Goal: Task Accomplishment & Management: Use online tool/utility

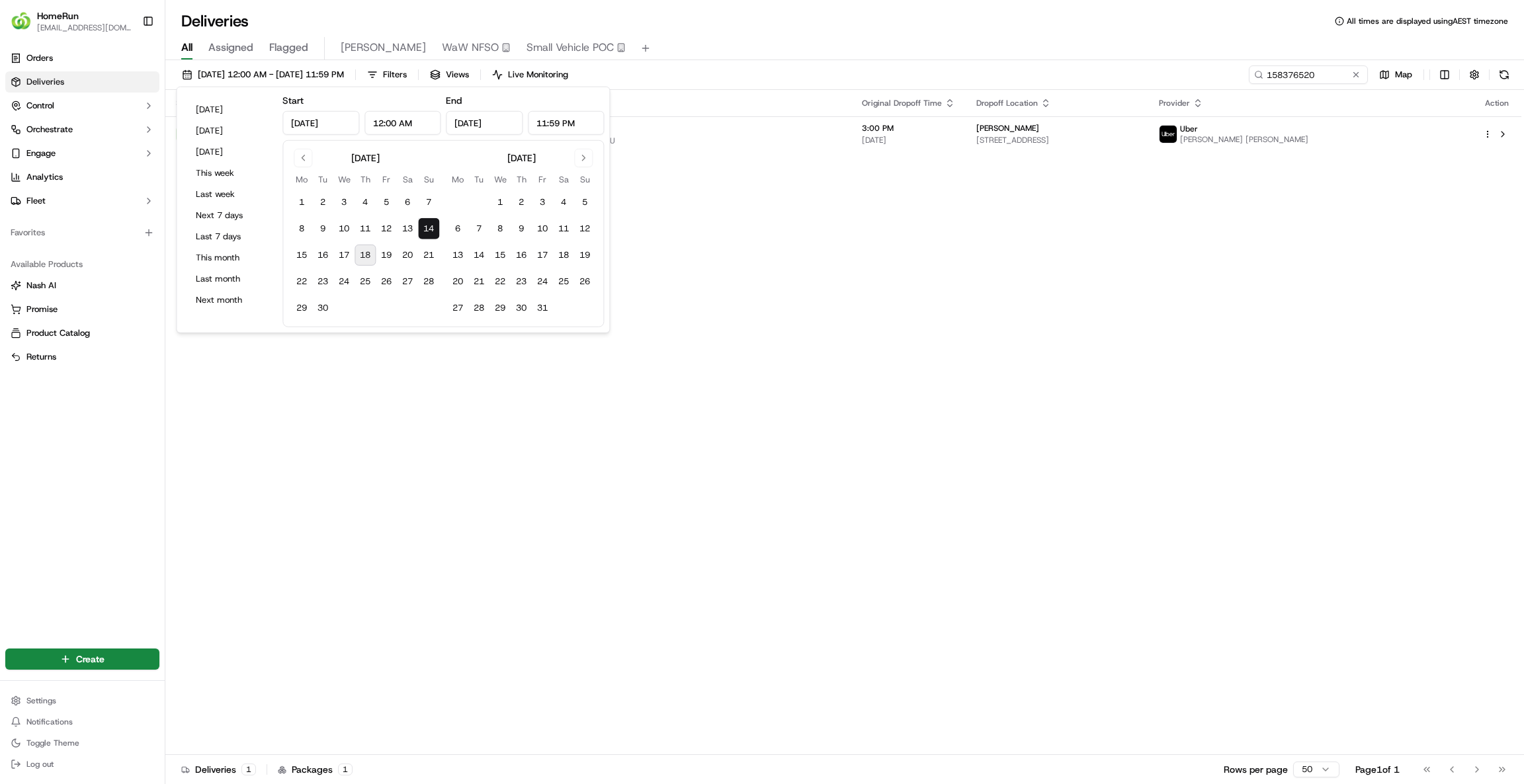
click at [364, 246] on button "18" at bounding box center [364, 255] width 21 height 21
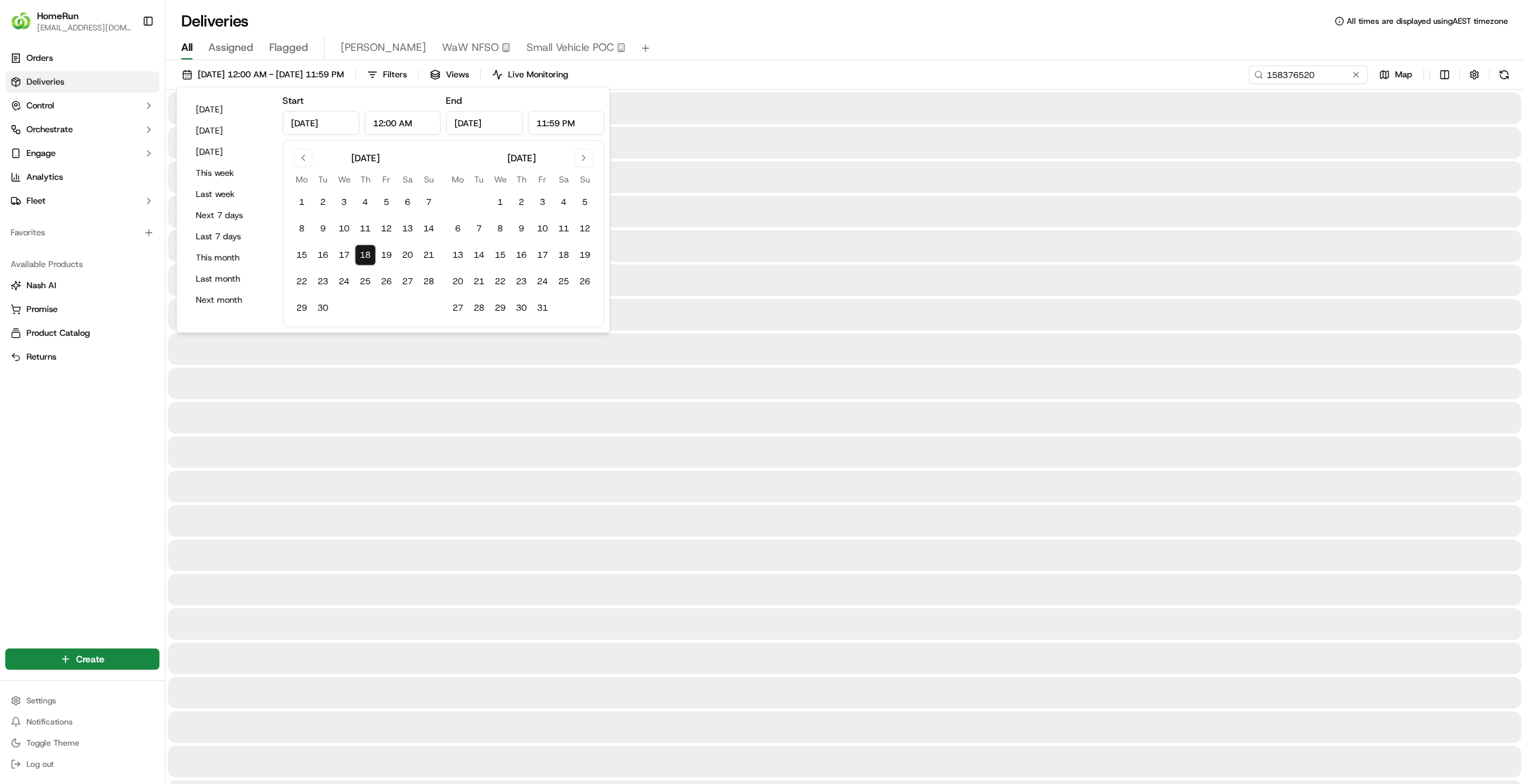
type input "[DATE]"
click at [364, 246] on button "18" at bounding box center [364, 255] width 21 height 21
drag, startPoint x: 1360, startPoint y: 73, endPoint x: 1326, endPoint y: 76, distance: 34.1
click at [1360, 72] on button at bounding box center [1355, 74] width 13 height 13
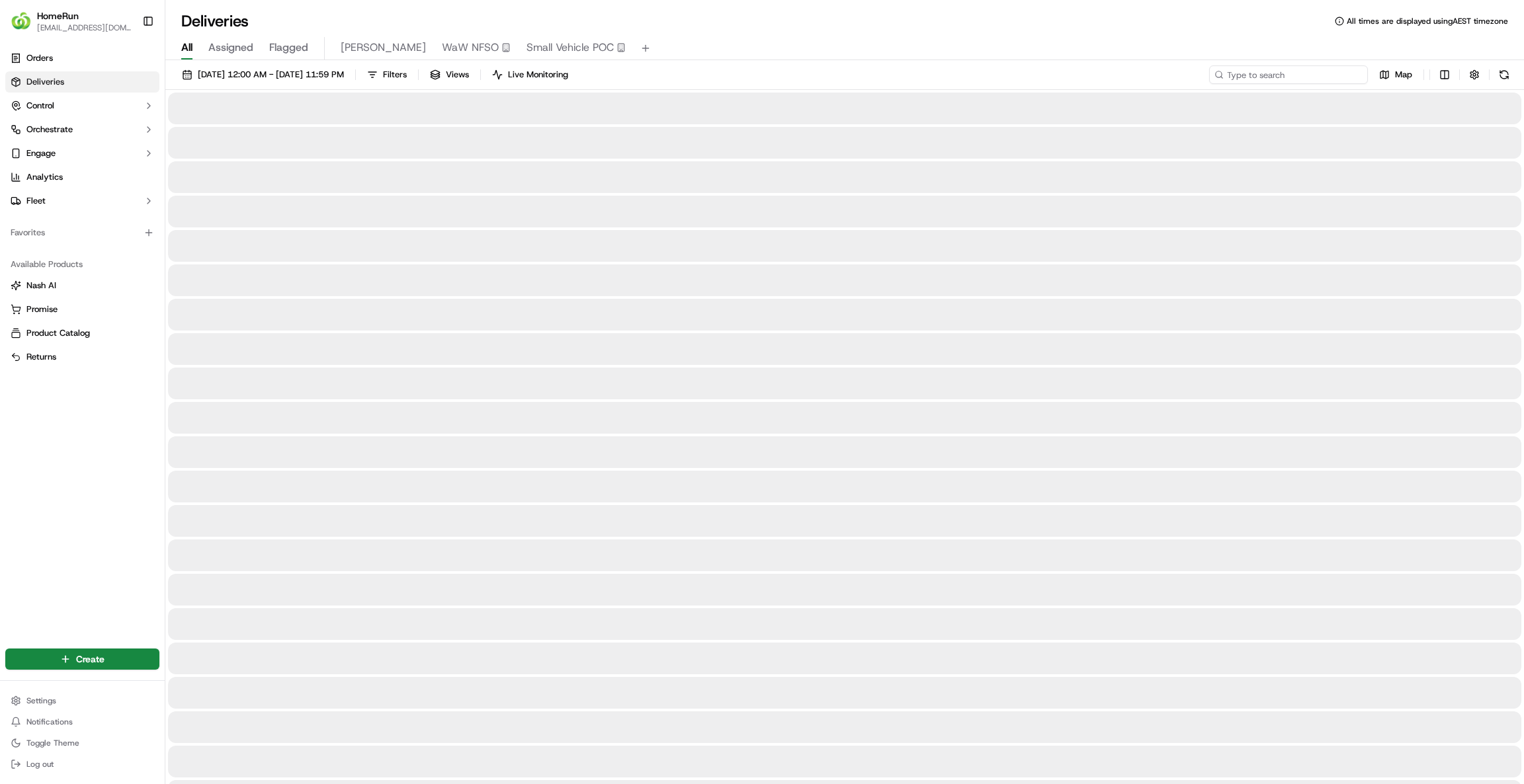
click at [1319, 73] on input at bounding box center [1289, 75] width 159 height 19
paste input "269945632"
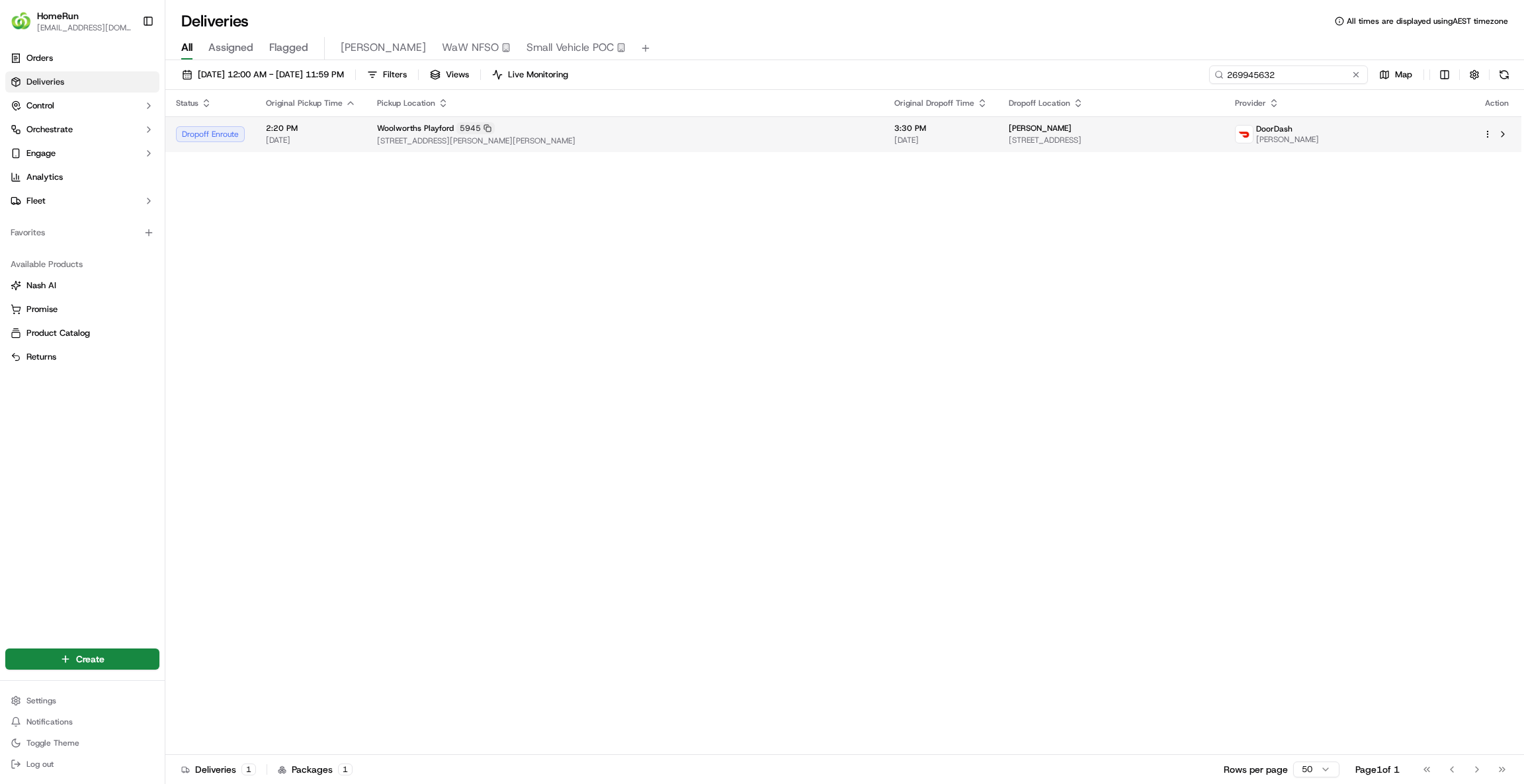
type input "269945632"
click at [1018, 120] on td "[PERSON_NAME] [STREET_ADDRESS][PERSON_NAME][PERSON_NAME]" at bounding box center [1111, 134] width 226 height 35
click at [1008, 142] on span "[STREET_ADDRESS]" at bounding box center [1111, 140] width 205 height 11
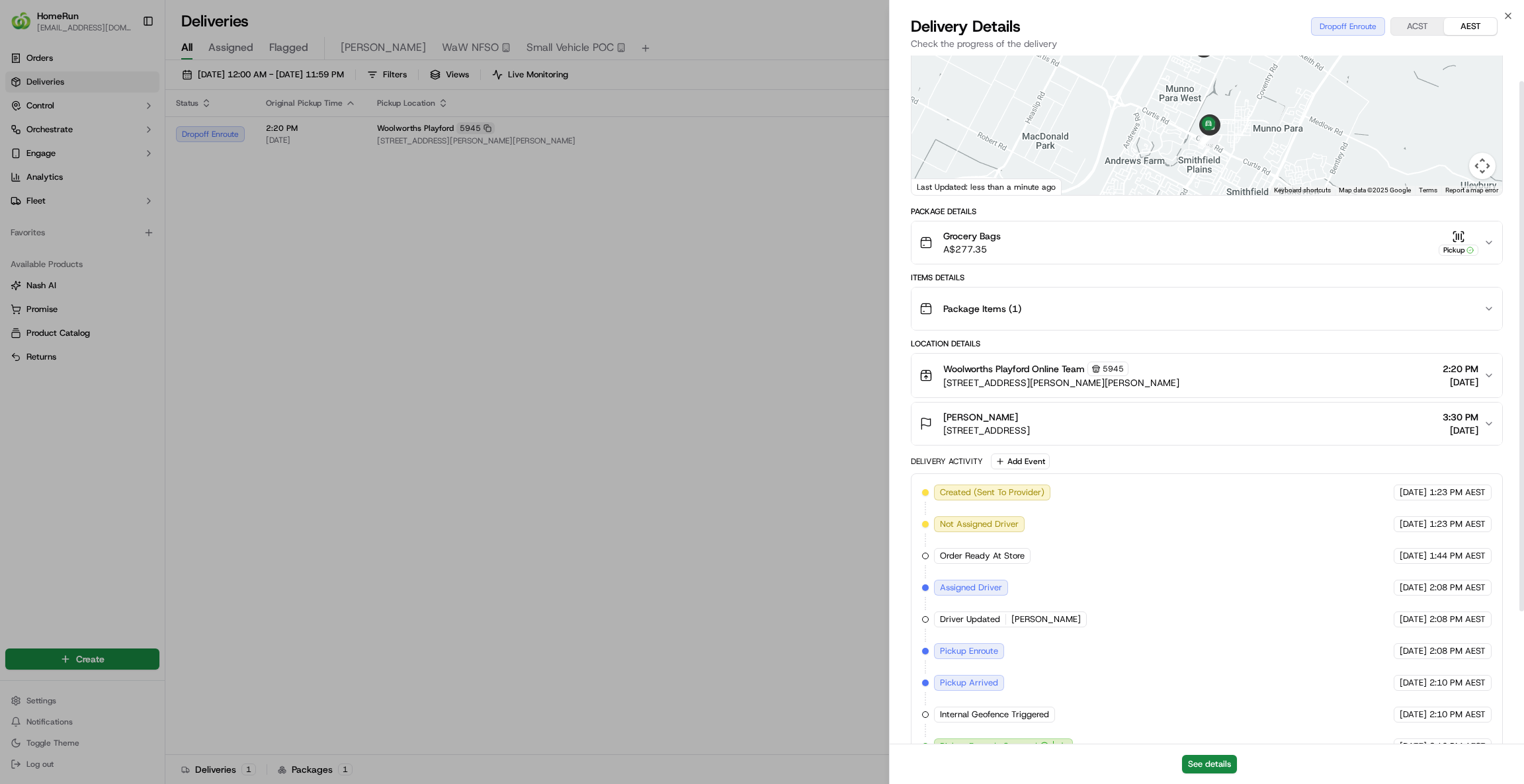
scroll to position [206, 0]
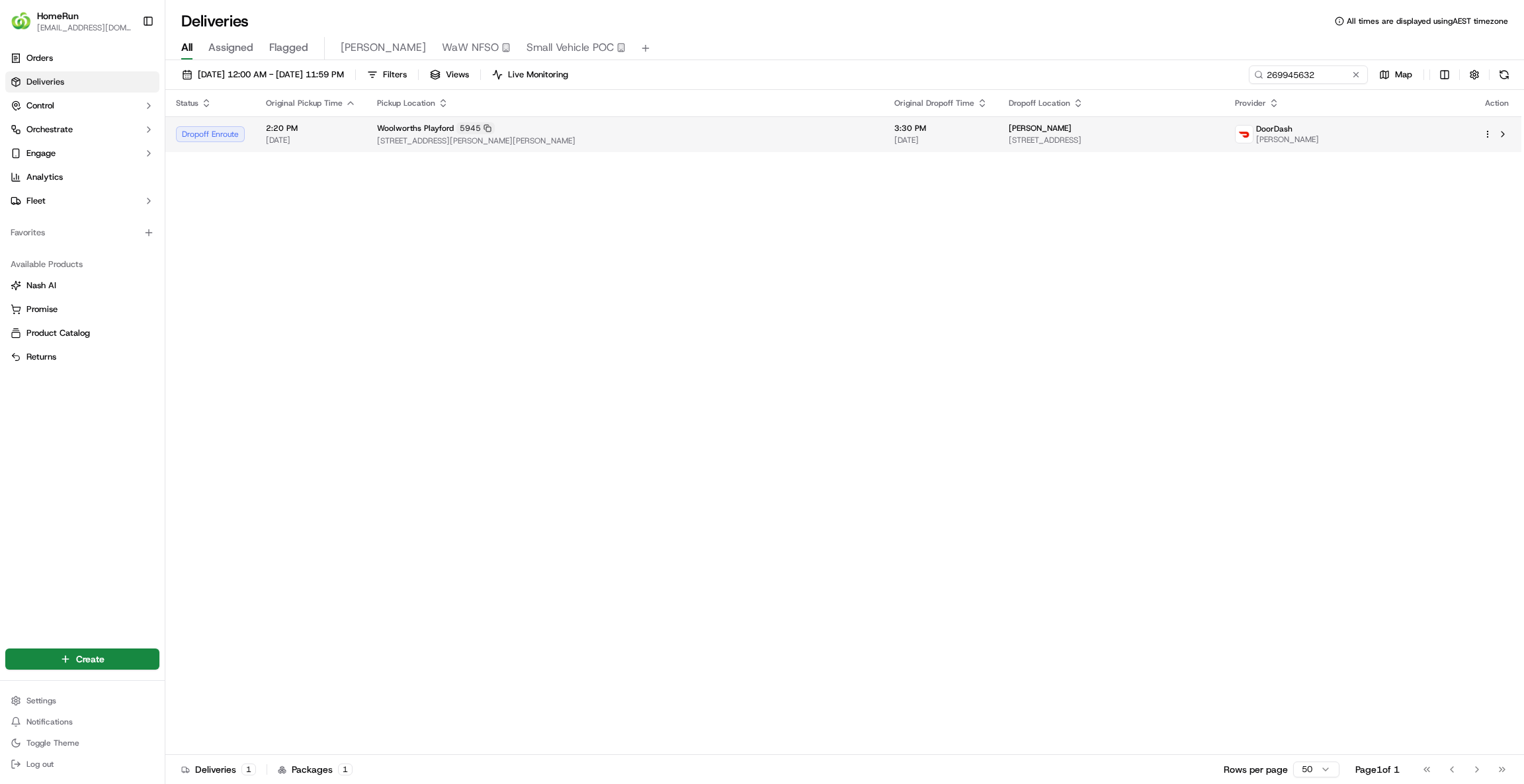
click at [886, 142] on td "3:30 PM [DATE]" at bounding box center [940, 134] width 114 height 35
click at [1353, 81] on button at bounding box center [1355, 74] width 13 height 13
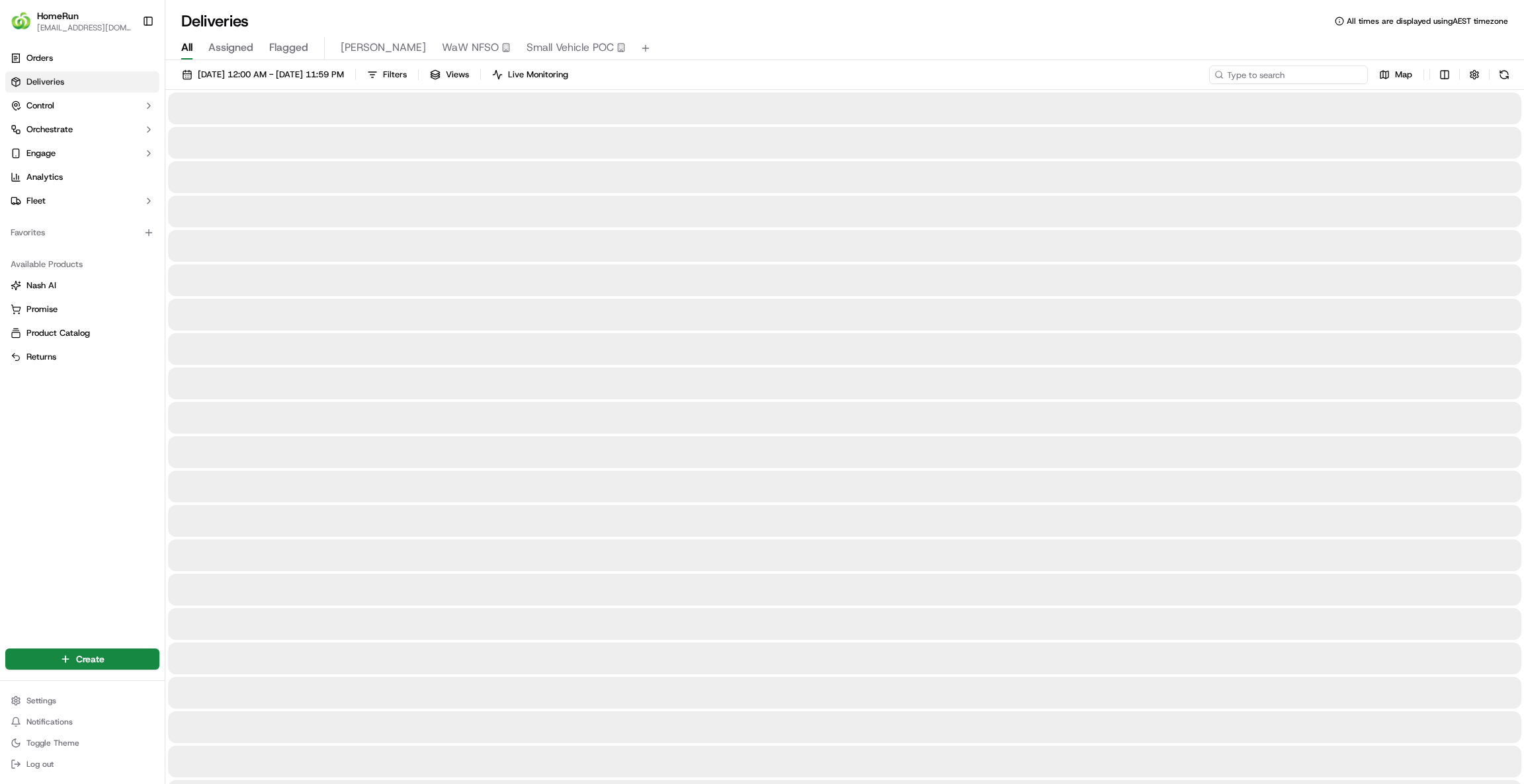
click at [1290, 82] on input at bounding box center [1289, 75] width 159 height 19
paste input "269905680"
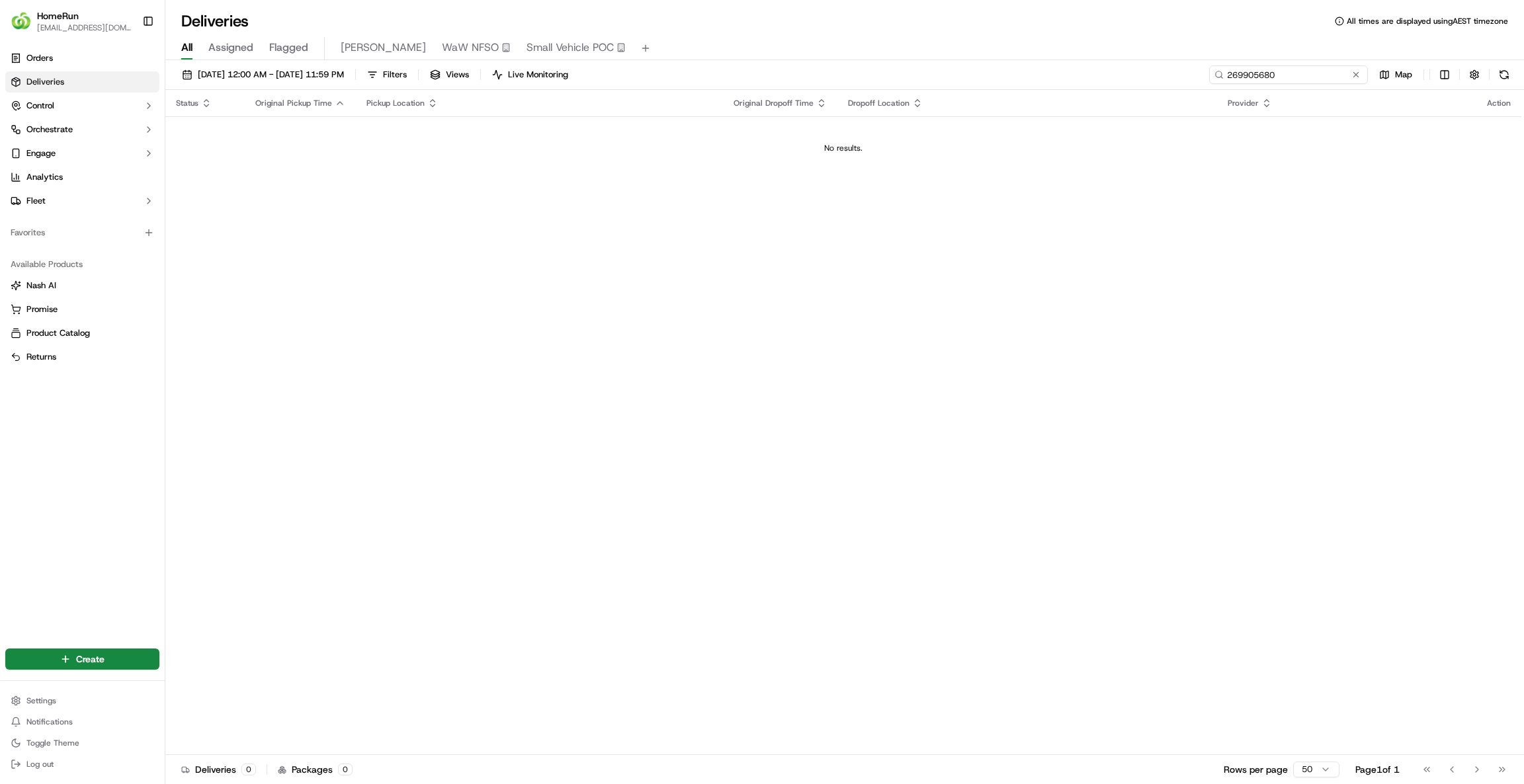
click at [1224, 77] on input "269905680" at bounding box center [1289, 75] width 159 height 19
type input "269905680"
click at [356, 63] on div "[DATE] 12:00 AM - [DATE] 11:59 PM Filters Views Live Monitoring 269905680 Map S…" at bounding box center [844, 423] width 1358 height 726
click at [340, 73] on span "[DATE] 12:00 AM - [DATE] 11:59 PM" at bounding box center [270, 74] width 146 height 12
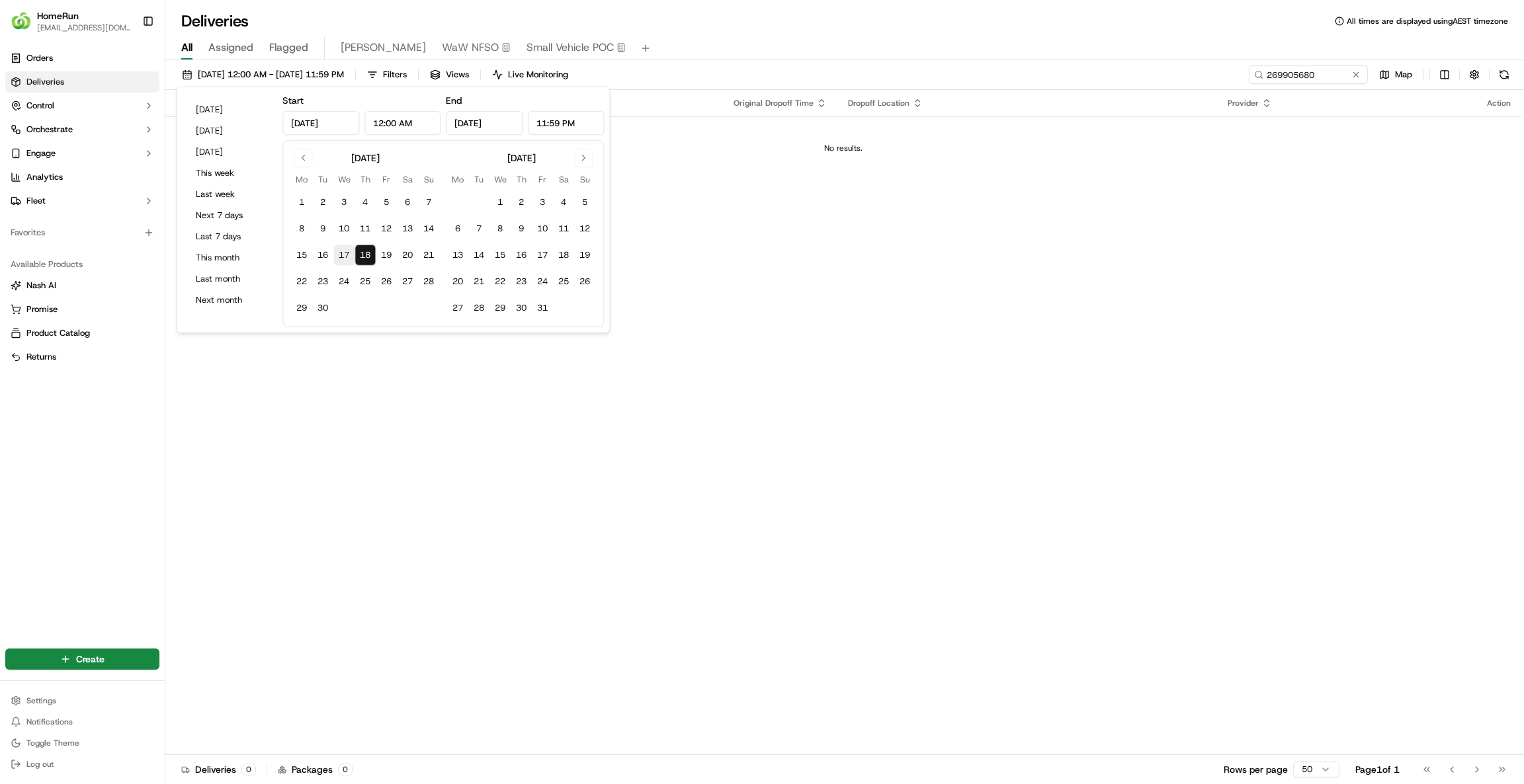
click at [340, 255] on button "17" at bounding box center [344, 255] width 21 height 21
type input "[DATE]"
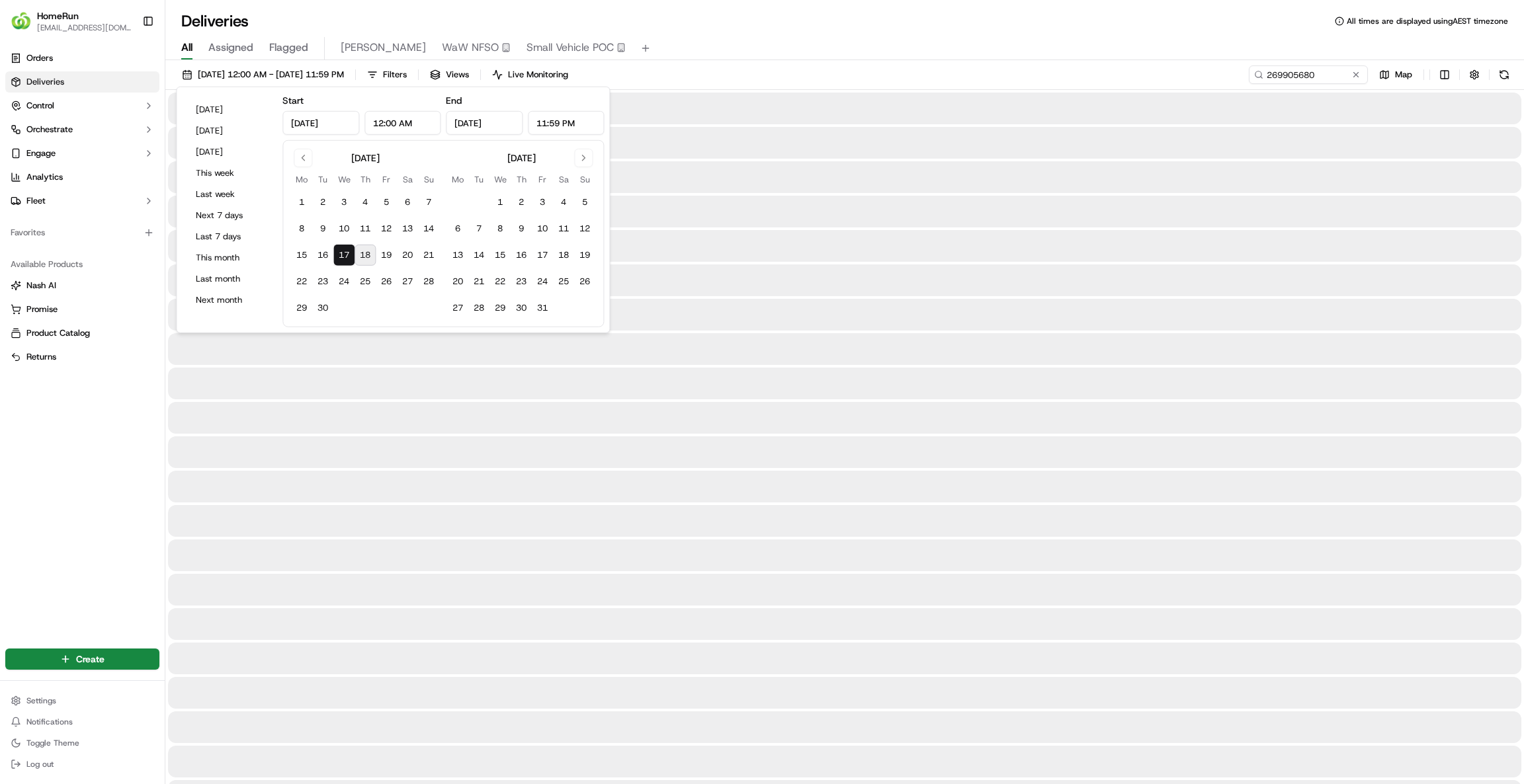
click at [366, 251] on button "18" at bounding box center [364, 255] width 21 height 21
type input "[DATE]"
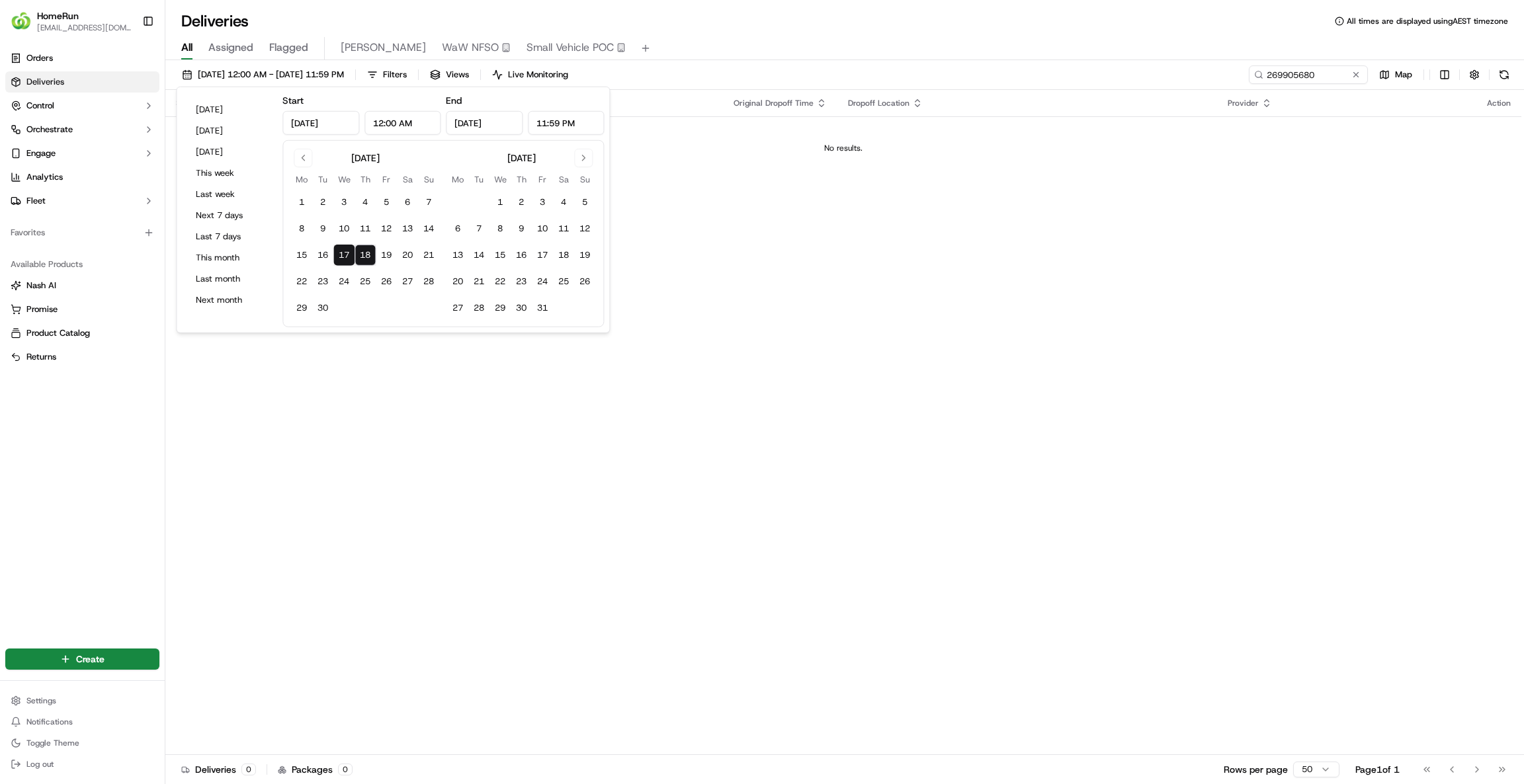
click at [1201, 69] on div "[DATE] 12:00 AM - [DATE] 11:59 PM Filters Views Live Monitoring 269905680 Map" at bounding box center [844, 78] width 1358 height 25
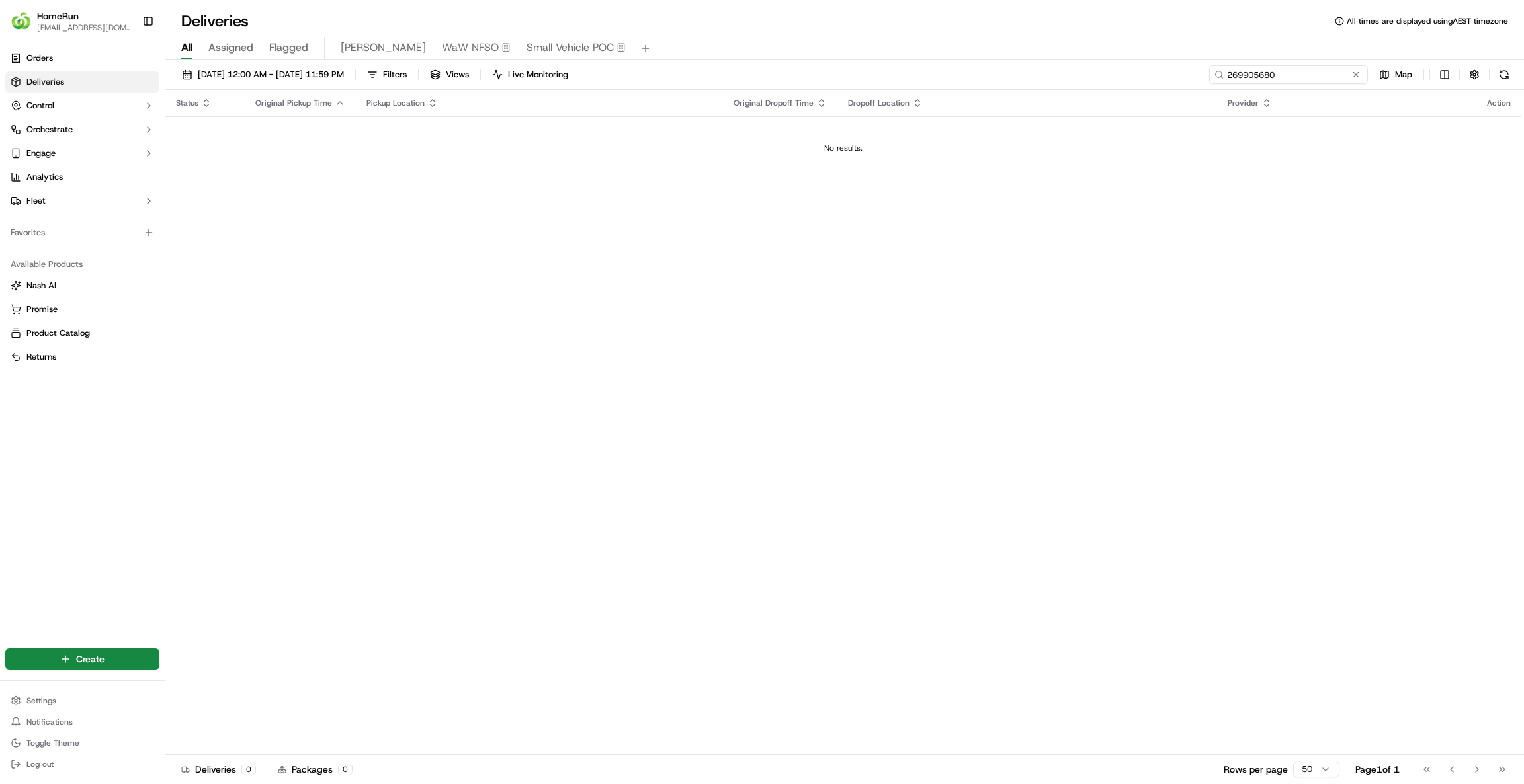
drag, startPoint x: 1269, startPoint y: 73, endPoint x: 1293, endPoint y: 126, distance: 58.2
click at [1275, 83] on input "269905680" at bounding box center [1289, 75] width 159 height 19
click at [1328, 67] on input "269905680" at bounding box center [1289, 75] width 159 height 19
click at [1224, 75] on input "269905680" at bounding box center [1289, 75] width 159 height 19
click at [1295, 69] on input "269905680" at bounding box center [1289, 75] width 159 height 19
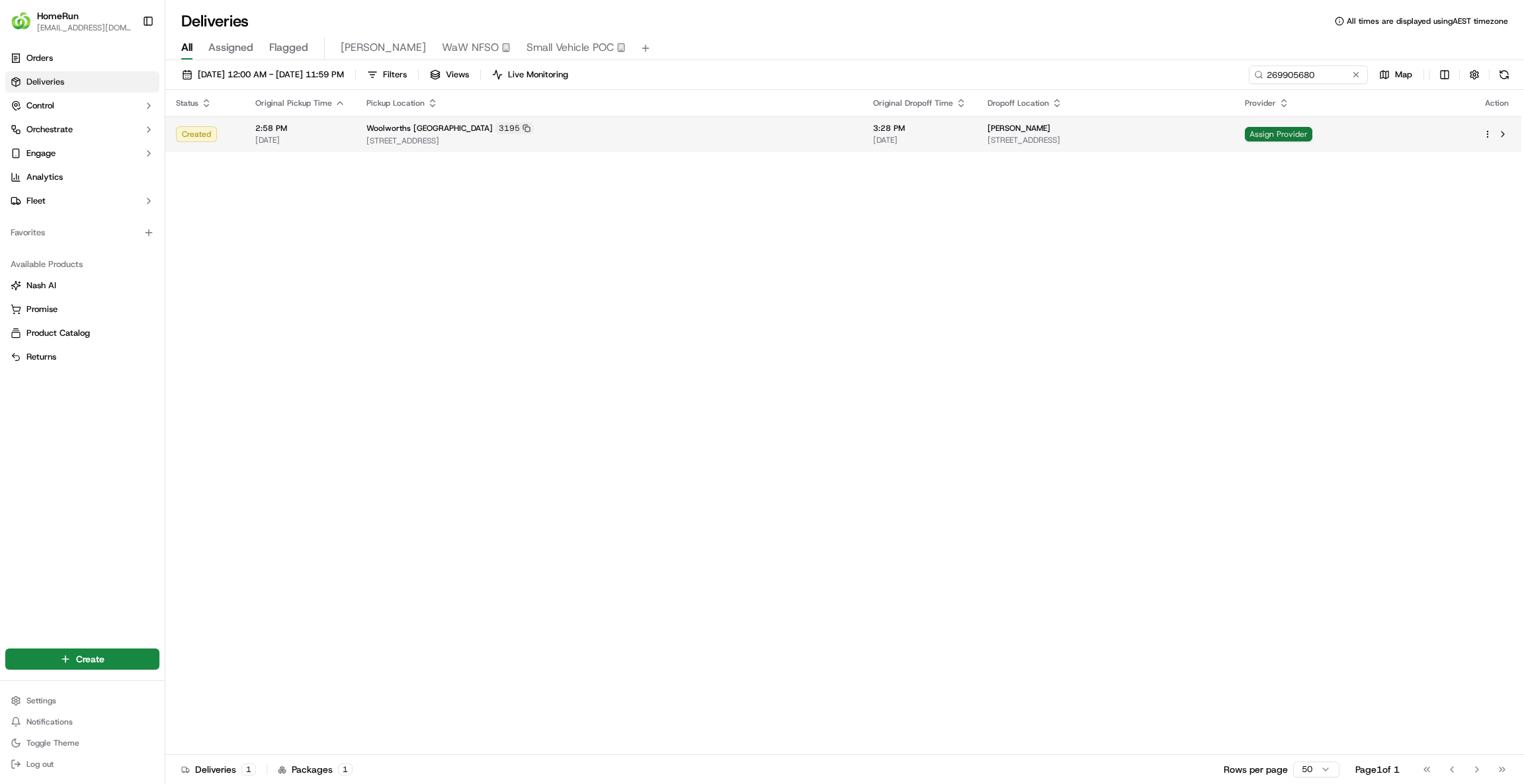
click at [1312, 127] on span "Assign Provider" at bounding box center [1278, 133] width 67 height 15
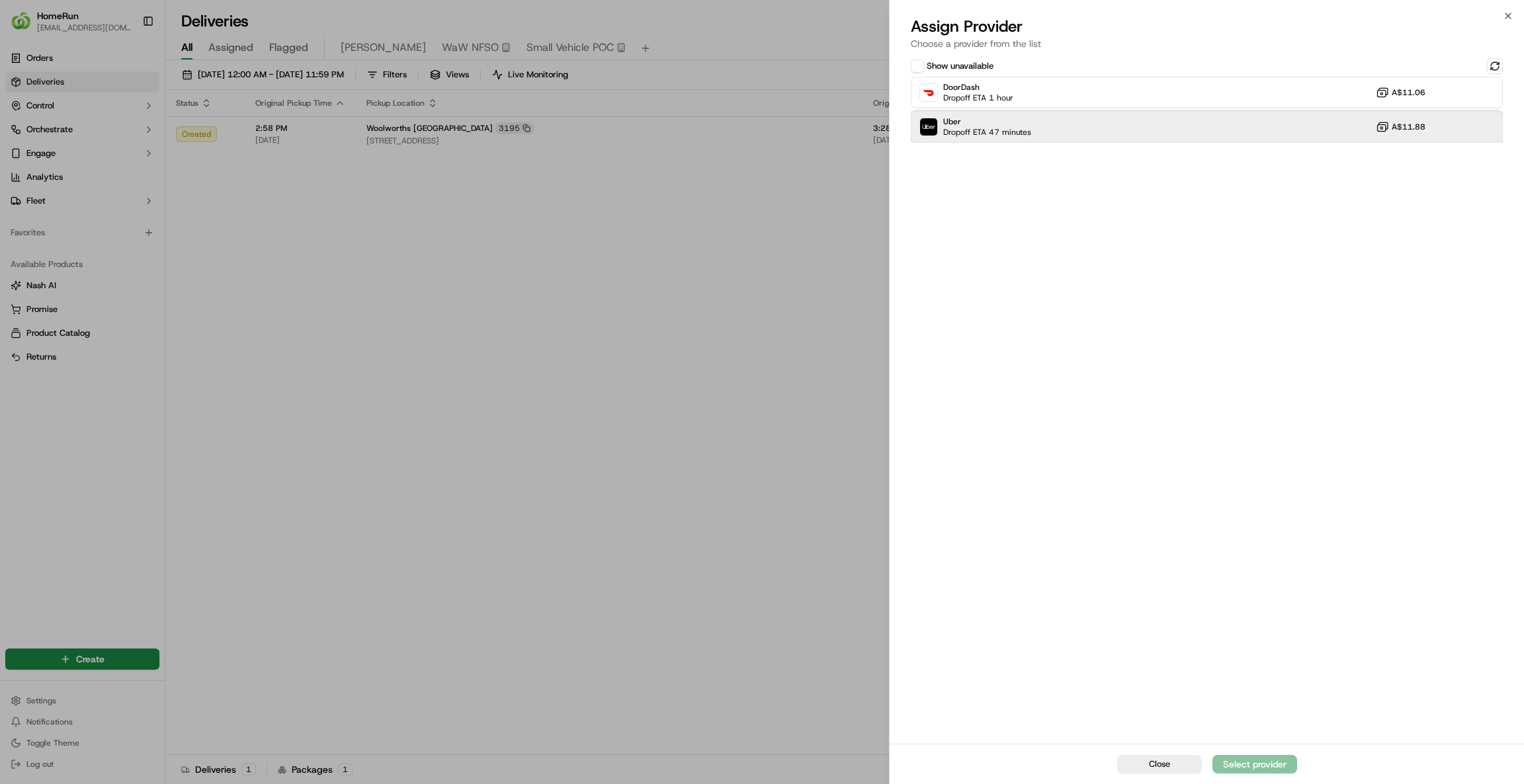
click at [1285, 128] on div "Uber Dropoff ETA 47 minutes A$11.88" at bounding box center [1206, 127] width 592 height 32
click at [1266, 764] on div "Assign Provider" at bounding box center [1255, 764] width 65 height 13
